Goal: Task Accomplishment & Management: Use online tool/utility

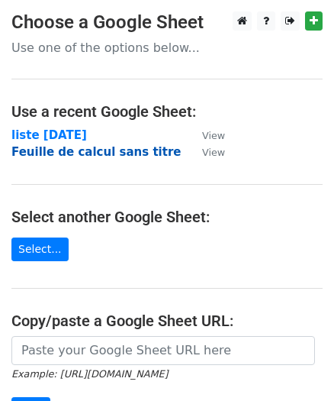
click at [82, 148] on strong "Feuille de calcul sans titre" at bounding box center [95, 152] width 169 height 14
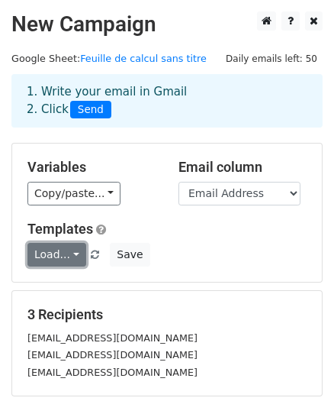
click at [45, 251] on link "Load..." at bounding box center [56, 255] width 59 height 24
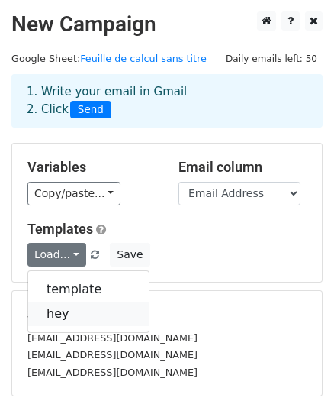
click at [58, 306] on link "hey" at bounding box center [88, 313] width 121 height 24
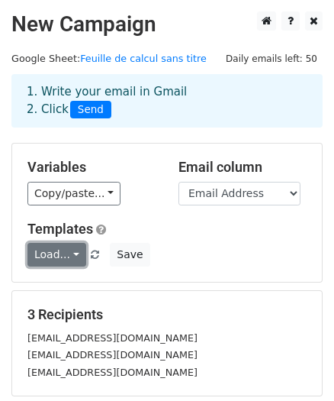
click at [53, 256] on link "Load..." at bounding box center [56, 255] width 59 height 24
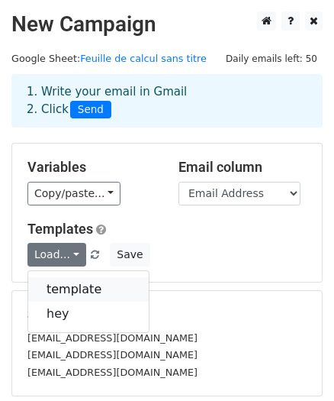
click at [60, 280] on link "template" at bounding box center [88, 289] width 121 height 24
